Goal: Navigation & Orientation: Understand site structure

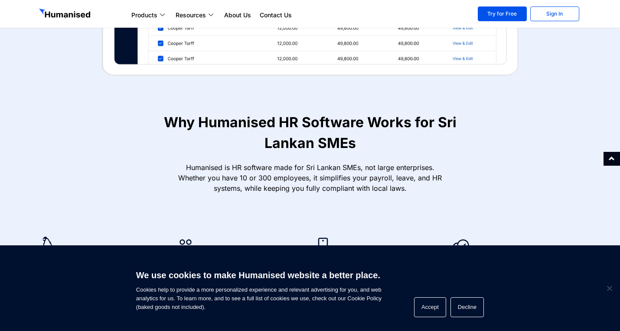
scroll to position [405, 0]
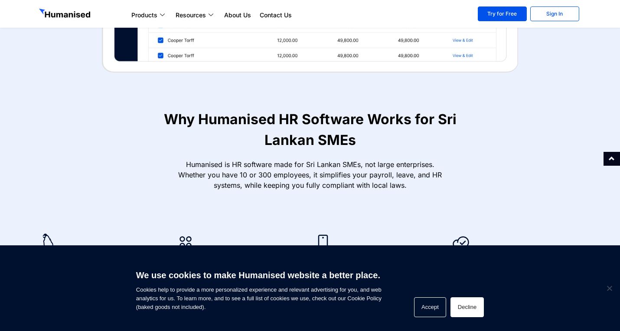
click at [472, 309] on button "Decline" at bounding box center [466, 308] width 33 height 20
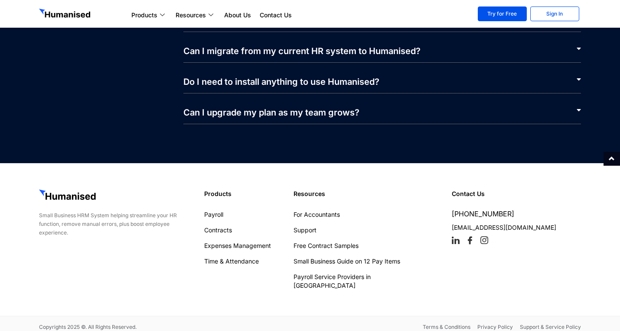
scroll to position [4174, 0]
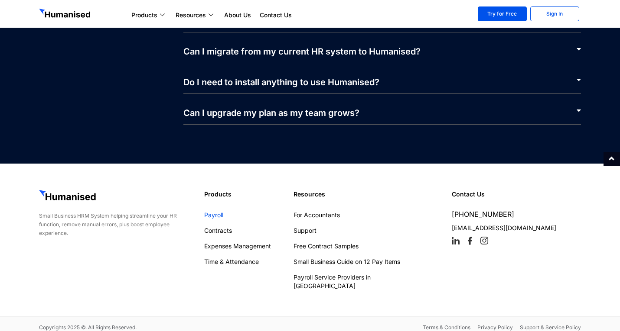
click at [212, 216] on link "Payroll" at bounding box center [244, 215] width 81 height 9
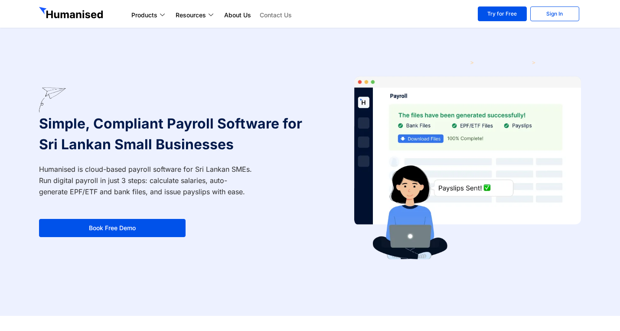
click at [266, 20] on link "Contact Us" at bounding box center [275, 15] width 41 height 10
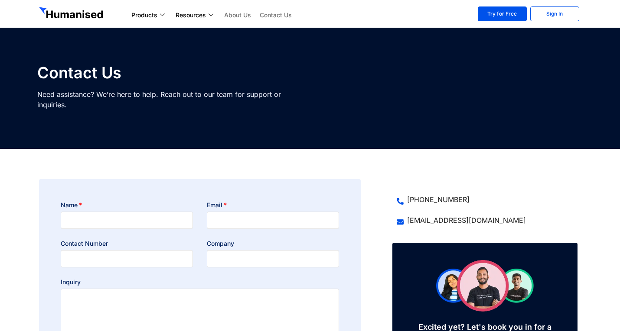
click at [230, 14] on link "About Us" at bounding box center [238, 15] width 36 height 10
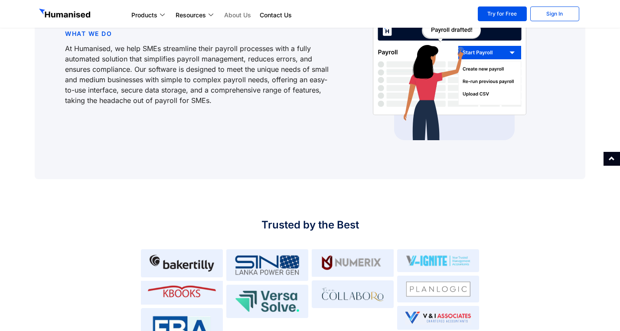
scroll to position [355, 0]
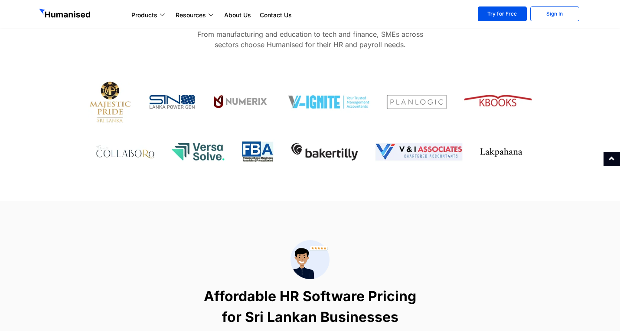
scroll to position [2858, 0]
